Goal: Task Accomplishment & Management: Complete application form

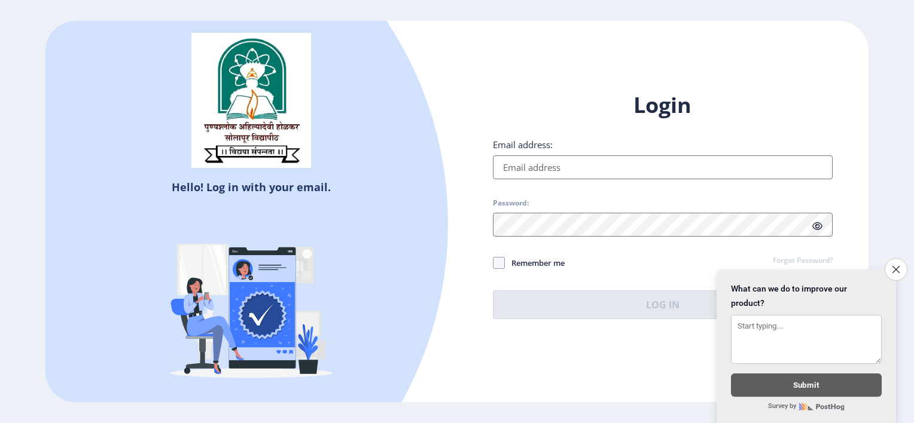
click at [541, 175] on input "Email address:" at bounding box center [663, 168] width 340 height 24
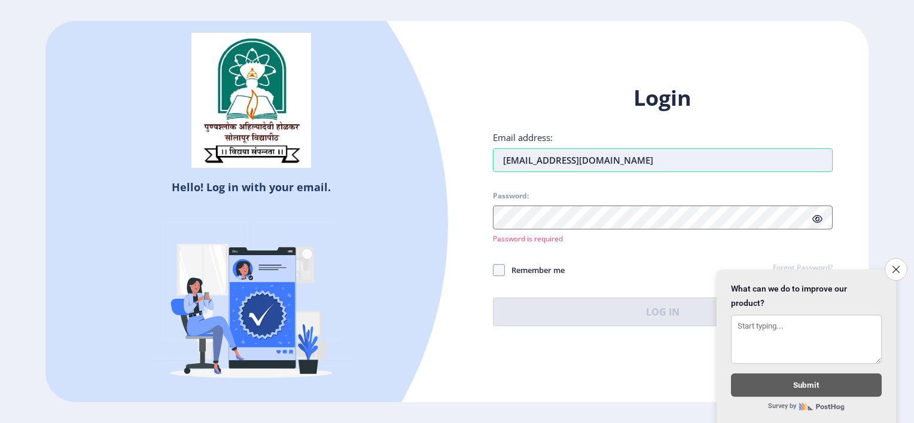
type input "[EMAIL_ADDRESS][DOMAIN_NAME]"
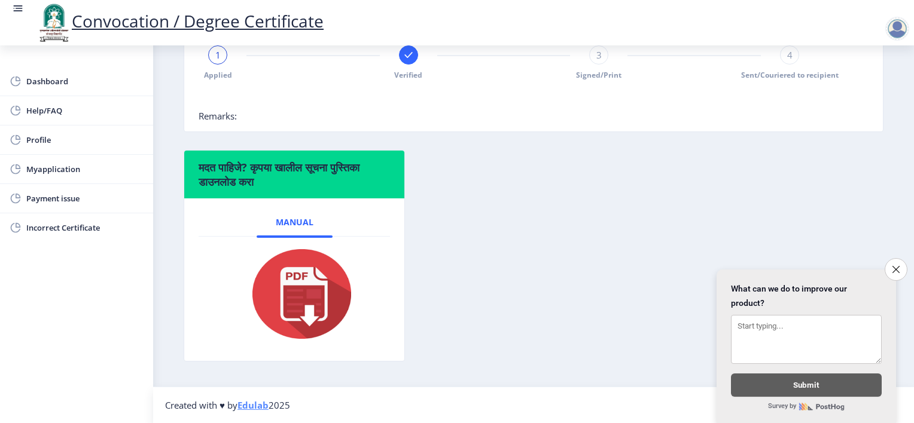
scroll to position [321, 0]
click at [62, 169] on span "Myapplication" at bounding box center [84, 169] width 117 height 14
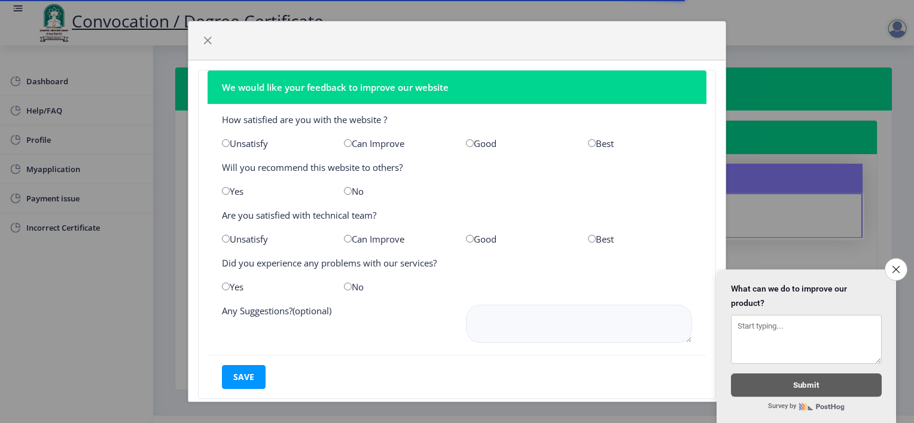
scroll to position [24, 0]
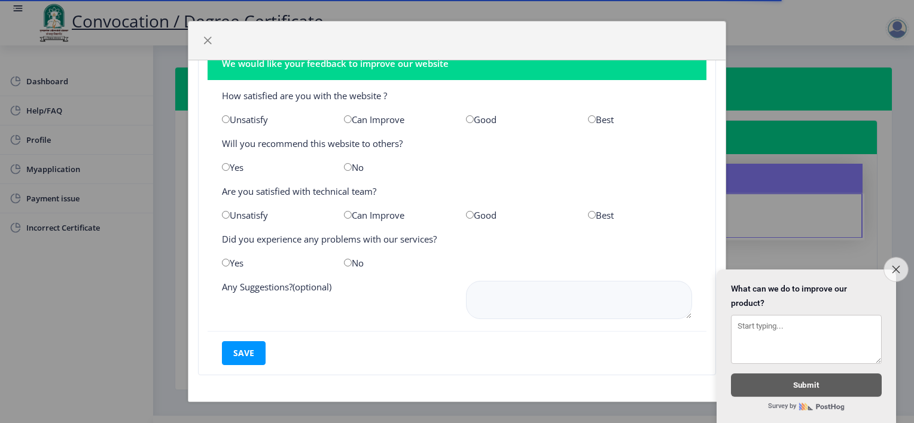
click at [895, 257] on button "Close survey" at bounding box center [895, 269] width 25 height 25
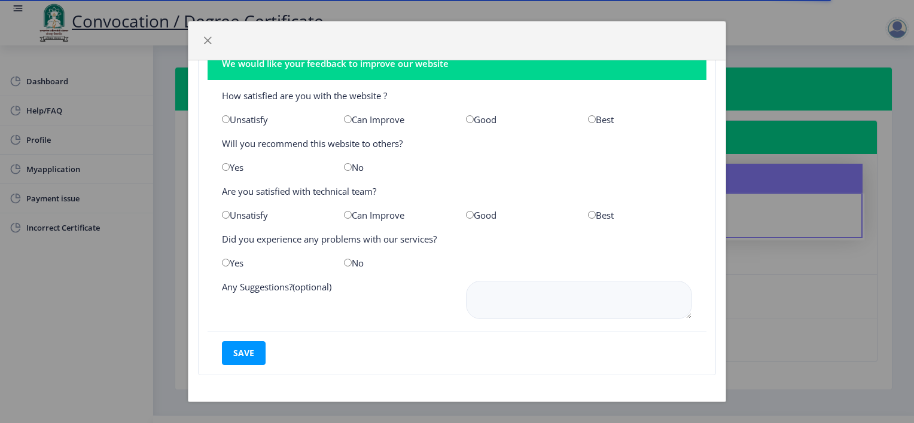
scroll to position [0, 0]
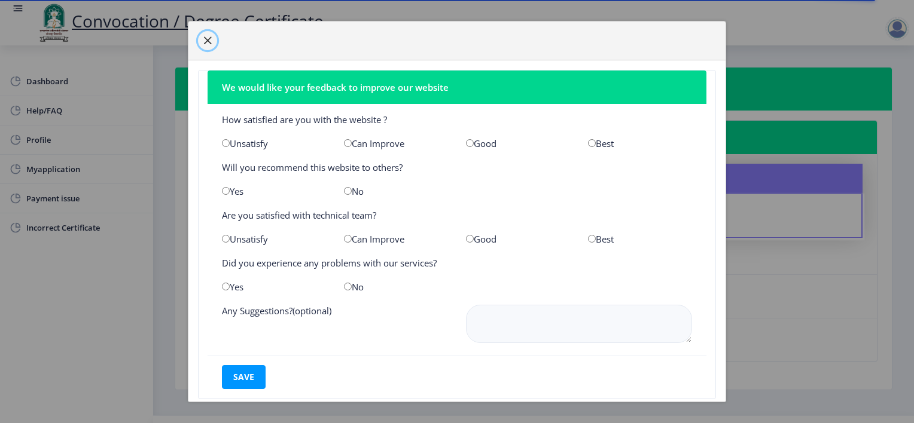
click at [212, 42] on span "button" at bounding box center [208, 41] width 10 height 10
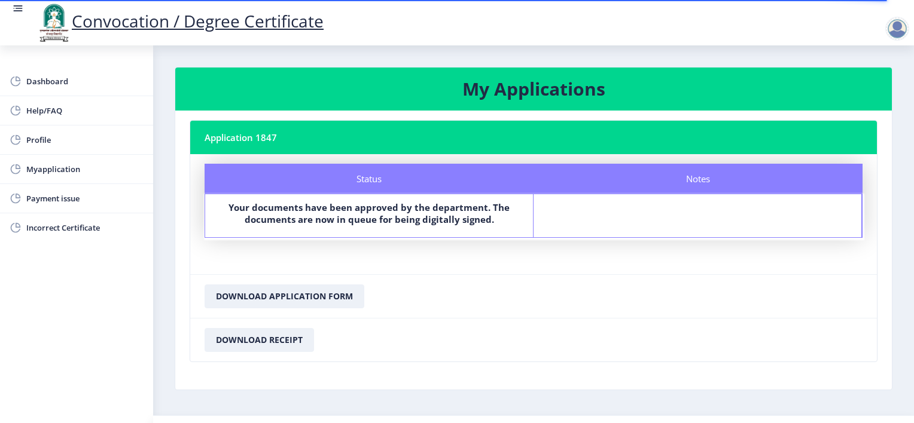
scroll to position [27, 0]
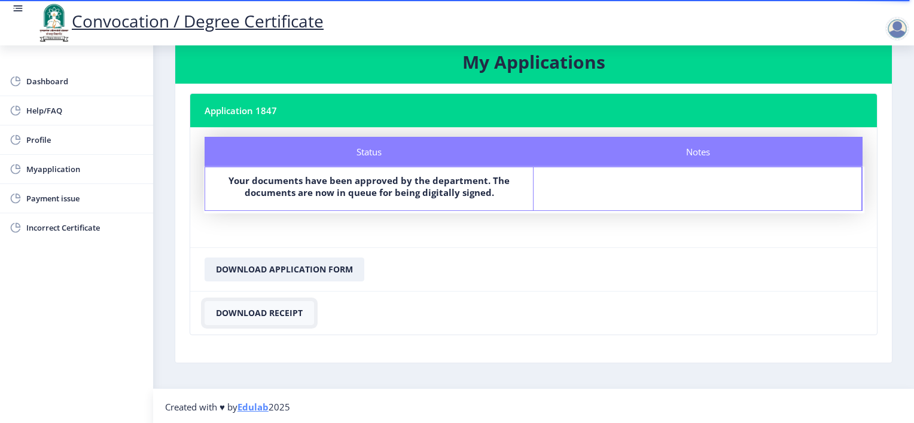
click at [254, 311] on button "Download Receipt" at bounding box center [259, 313] width 109 height 24
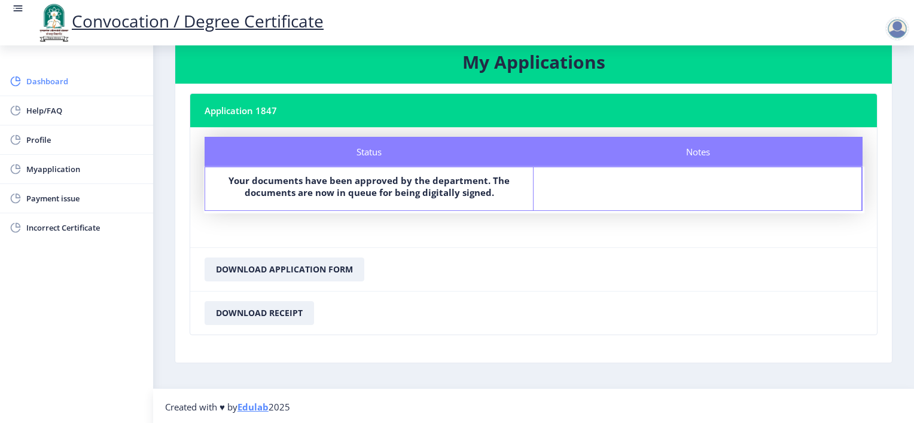
click at [48, 78] on span "Dashboard" at bounding box center [84, 81] width 117 height 14
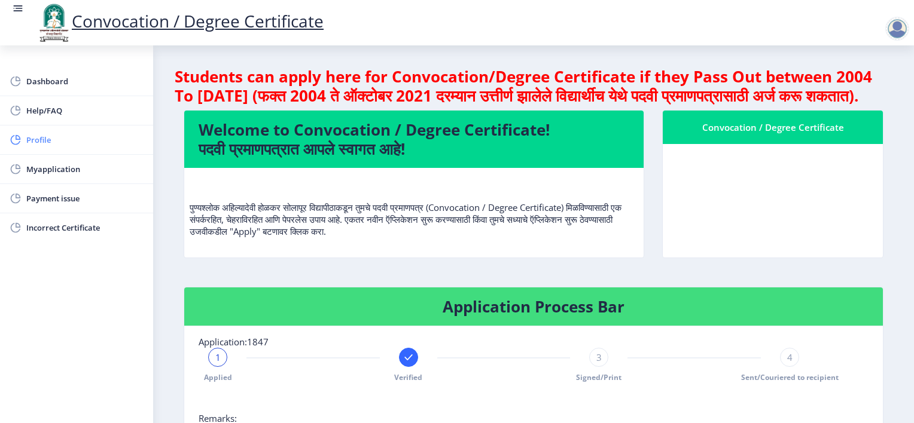
click at [31, 143] on span "Profile" at bounding box center [84, 140] width 117 height 14
select select
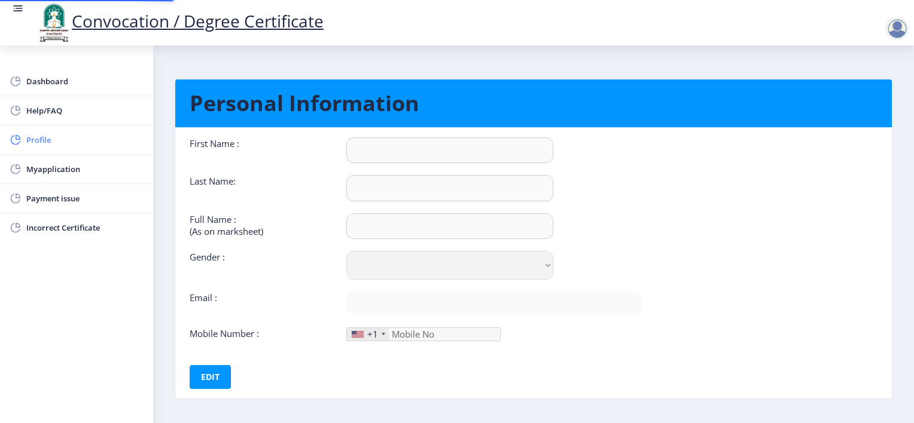
type input "Sagar"
type input "[PERSON_NAME]"
type input "Sagar [PERSON_NAME]"
select select "[DEMOGRAPHIC_DATA]"
type input "[EMAIL_ADDRESS][DOMAIN_NAME]"
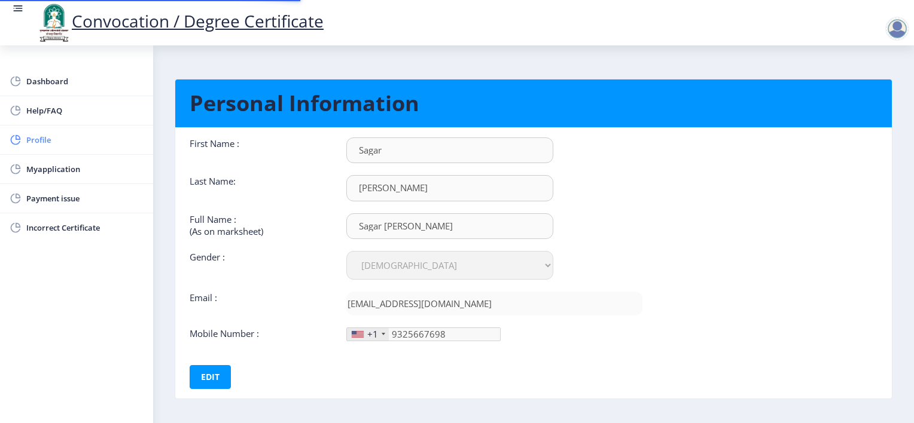
type input "[PHONE_NUMBER]"
click at [39, 162] on span "Myapplication" at bounding box center [84, 169] width 117 height 14
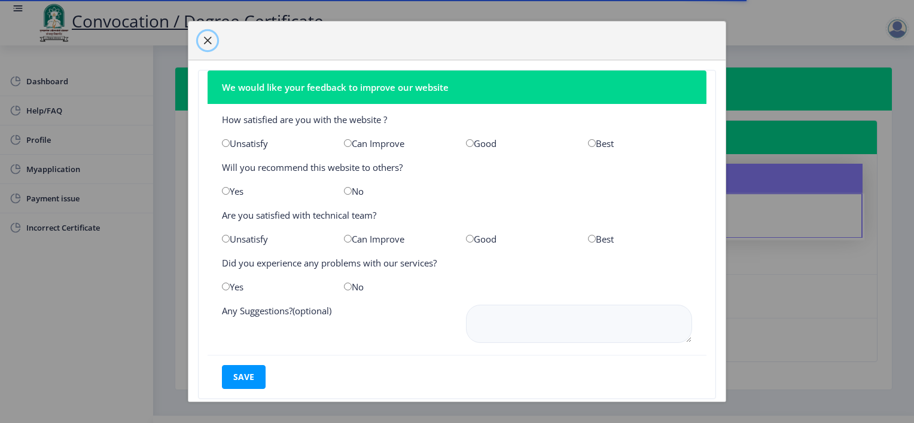
click at [209, 42] on span "button" at bounding box center [208, 41] width 10 height 10
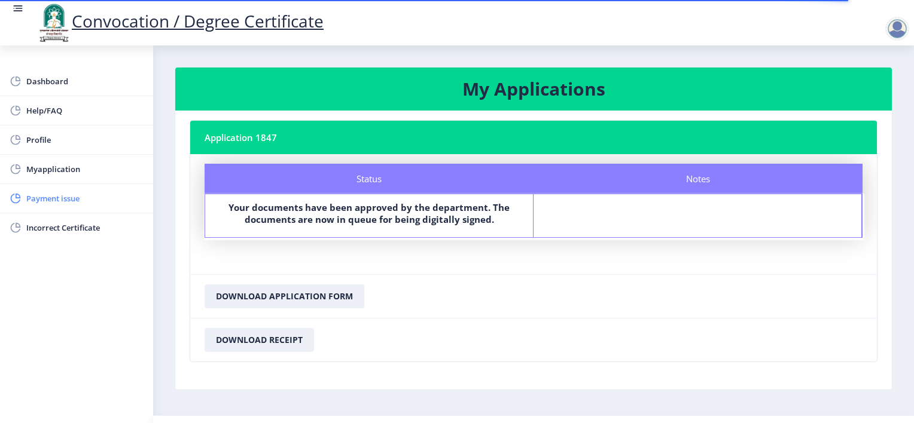
click at [44, 197] on span "Payment issue" at bounding box center [84, 198] width 117 height 14
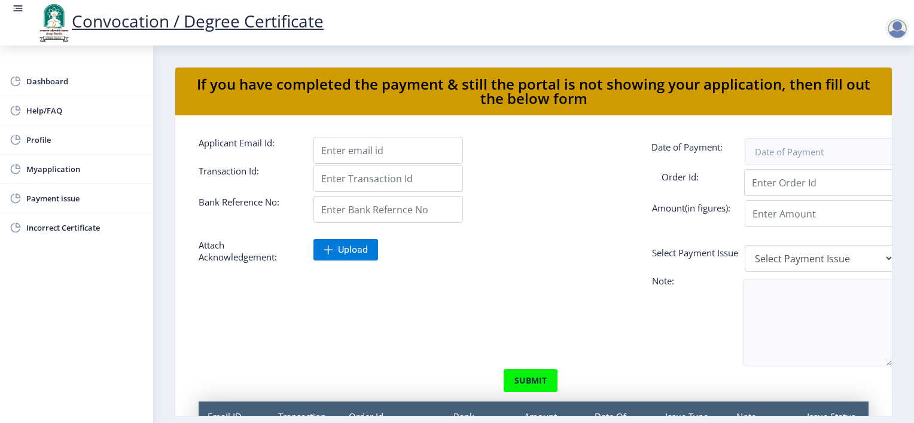
click at [897, 30] on div at bounding box center [897, 29] width 24 height 24
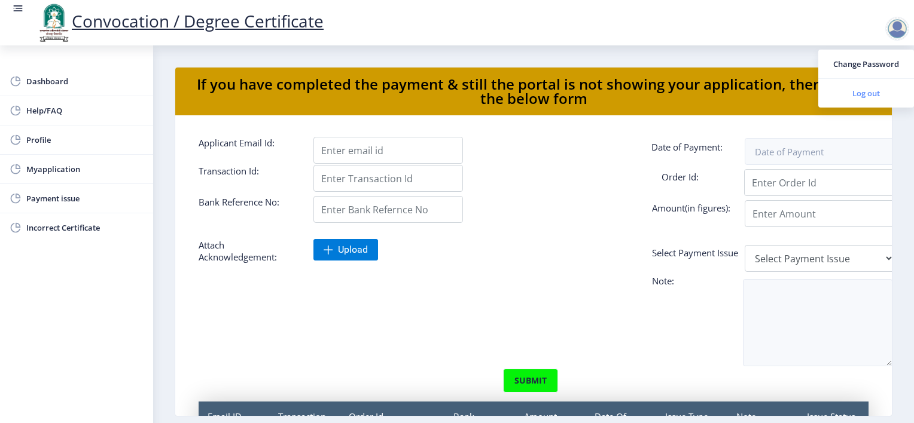
click at [859, 96] on span "Log out" at bounding box center [866, 93] width 77 height 14
